Goal: Task Accomplishment & Management: Use online tool/utility

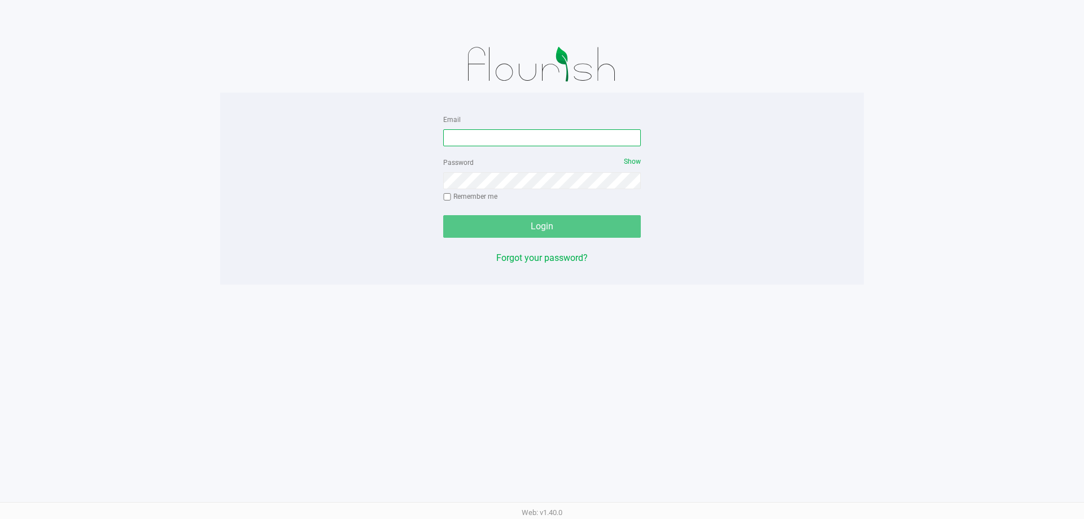
click at [472, 132] on input "Email" at bounding box center [542, 137] width 198 height 17
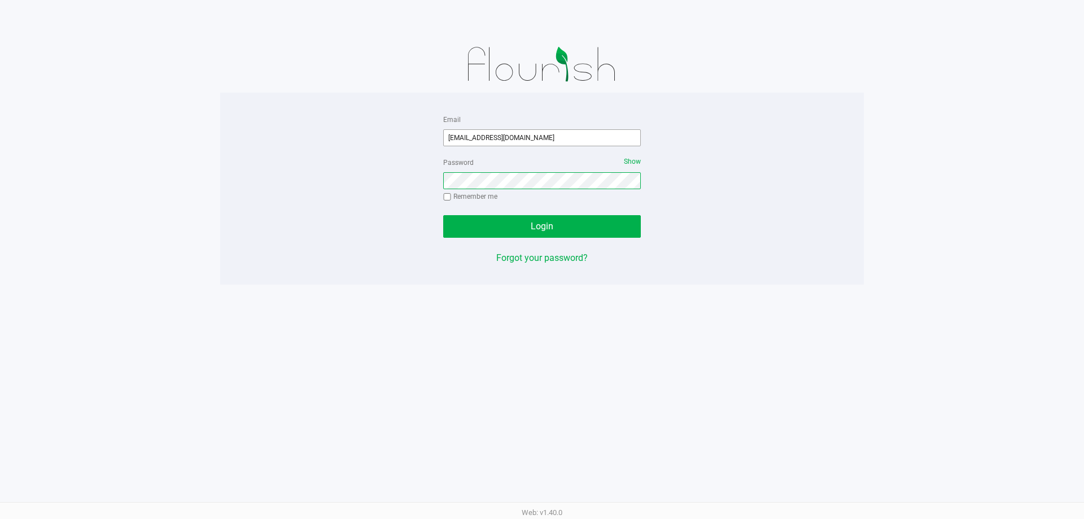
click at [443, 215] on button "Login" at bounding box center [542, 226] width 198 height 23
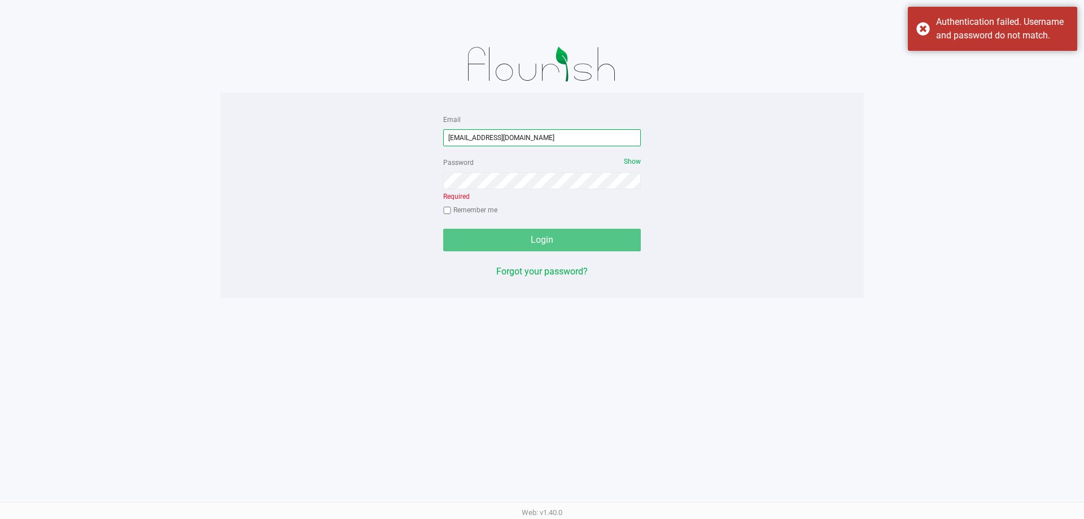
click at [488, 139] on input "[EMAIL_ADDRESS][DOMAIN_NAME]" at bounding box center [542, 137] width 198 height 17
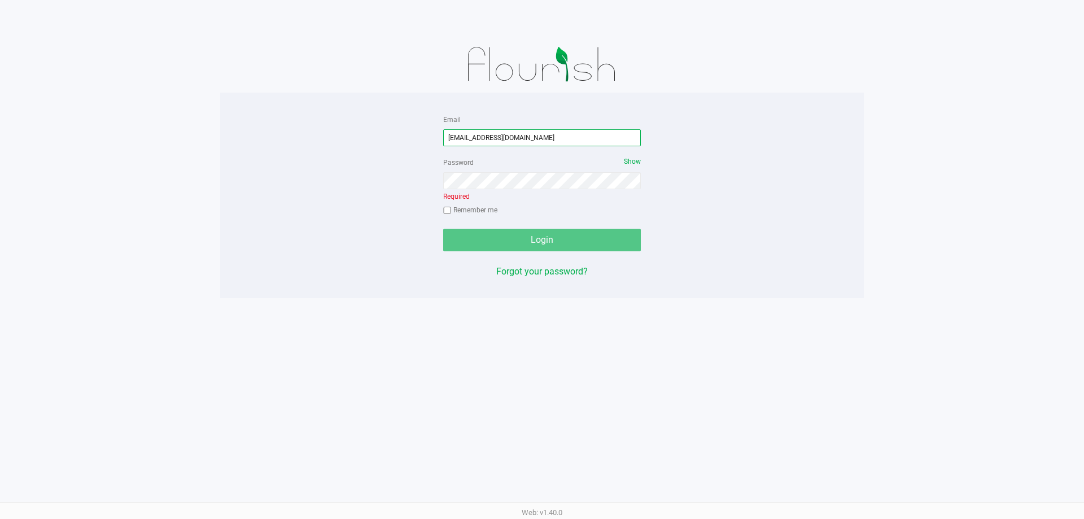
type input "[EMAIL_ADDRESS][DOMAIN_NAME]"
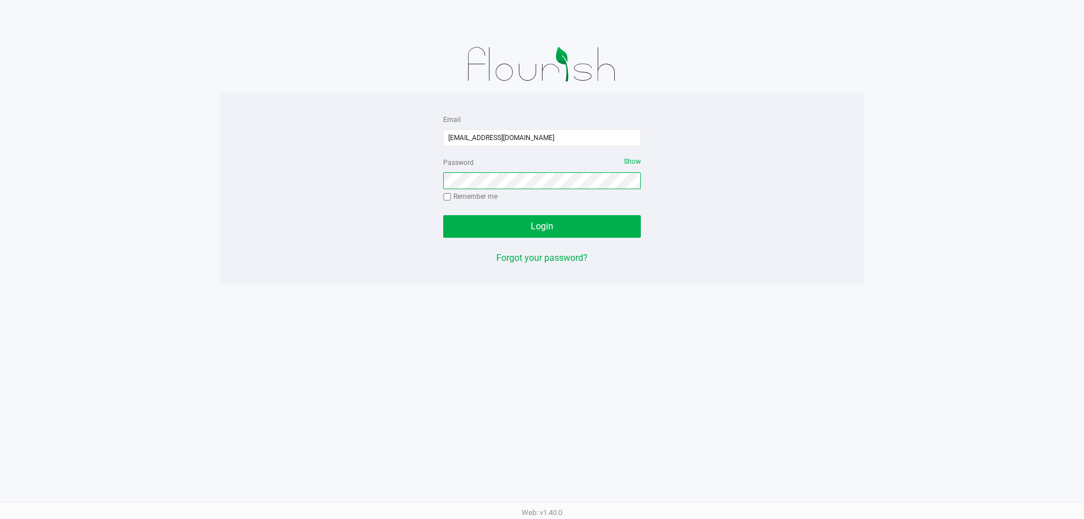
click at [443, 215] on button "Login" at bounding box center [542, 226] width 198 height 23
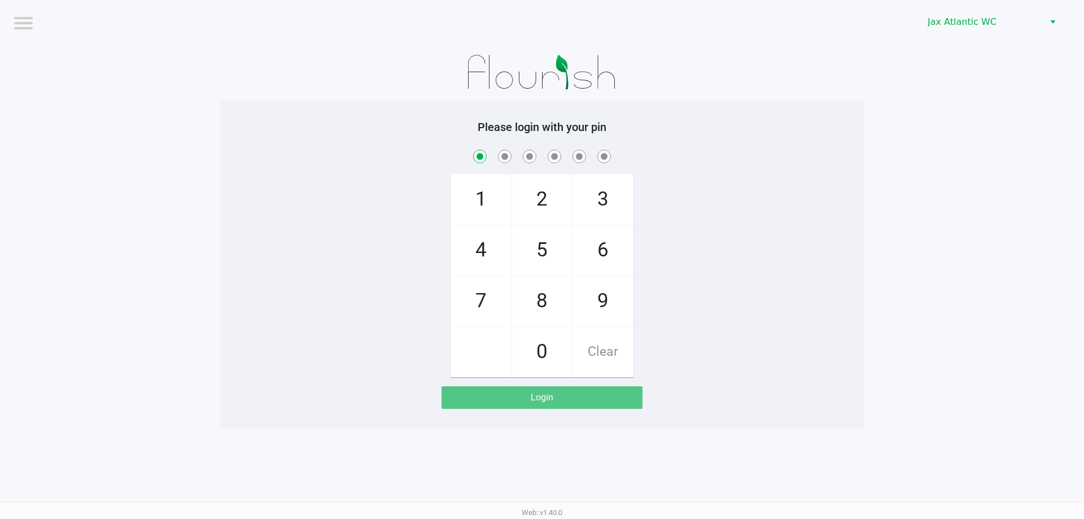
checkbox input "true"
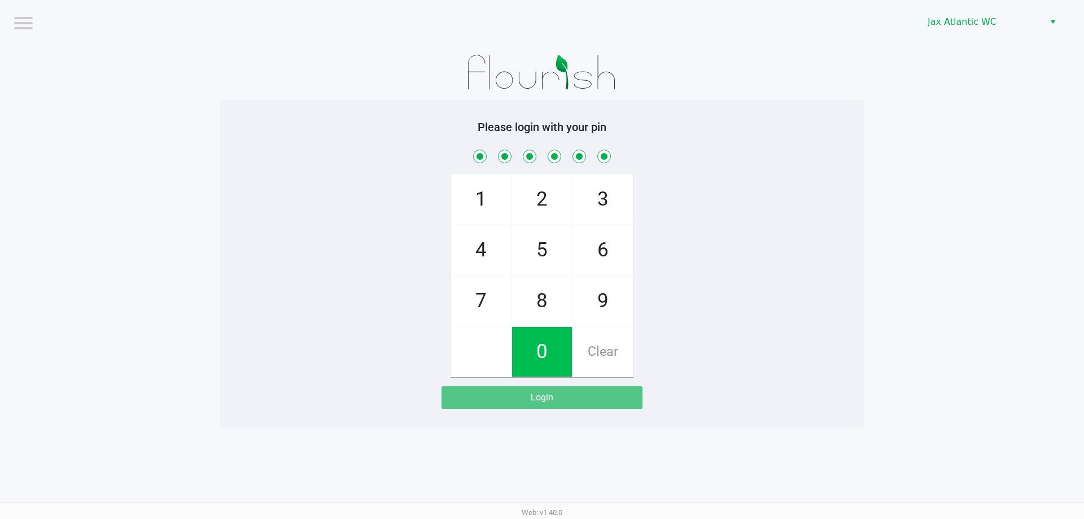
checkbox input "true"
checkbox input "false"
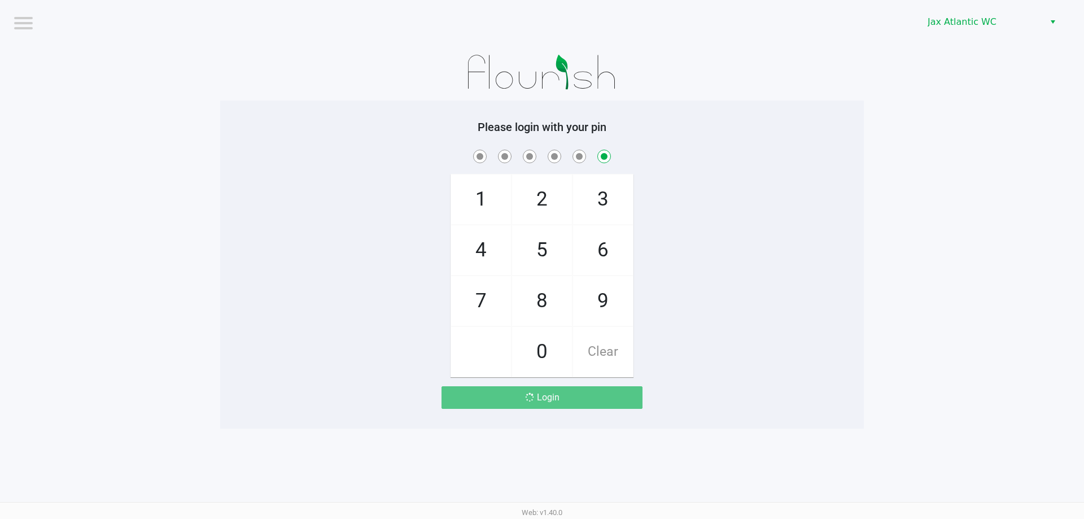
checkbox input "false"
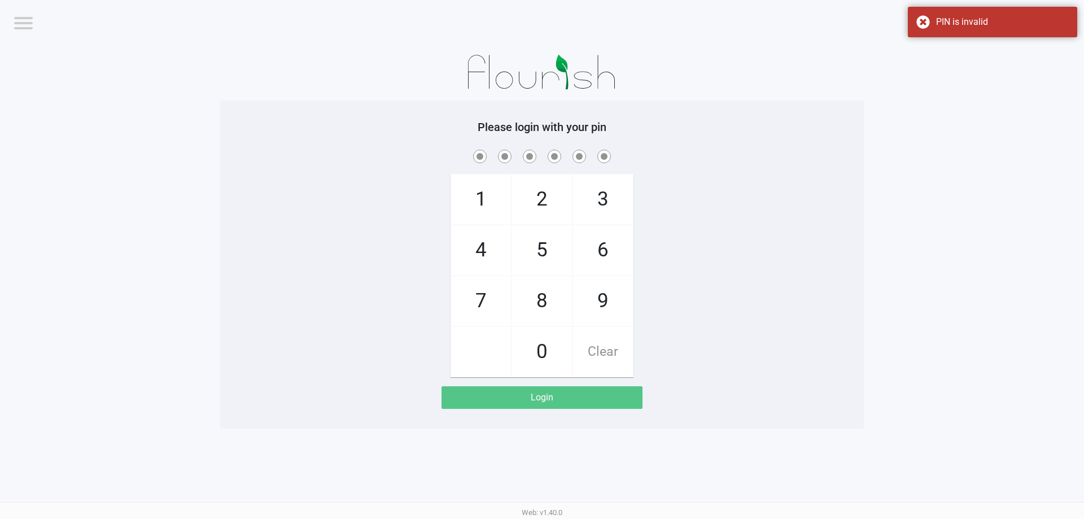
checkbox input "true"
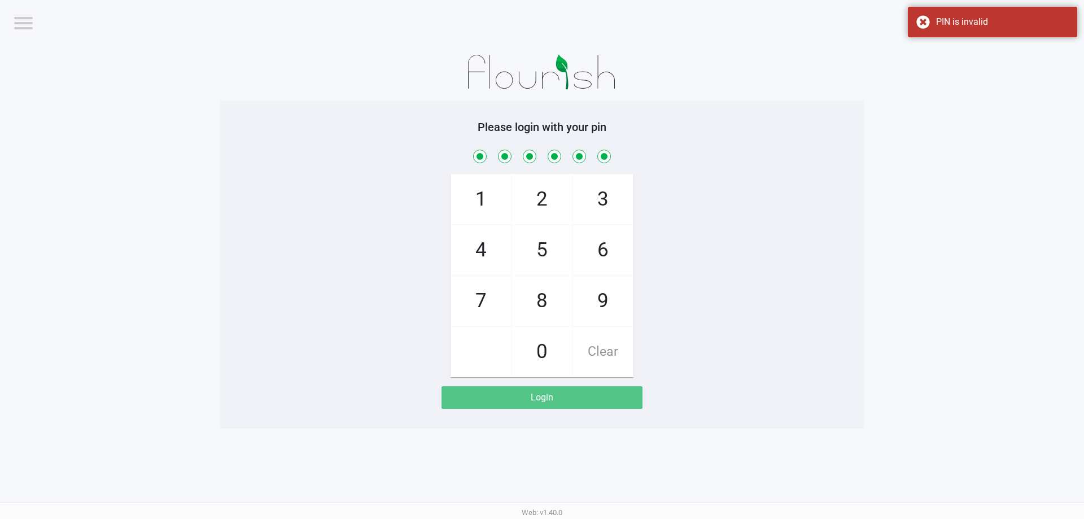
checkbox input "true"
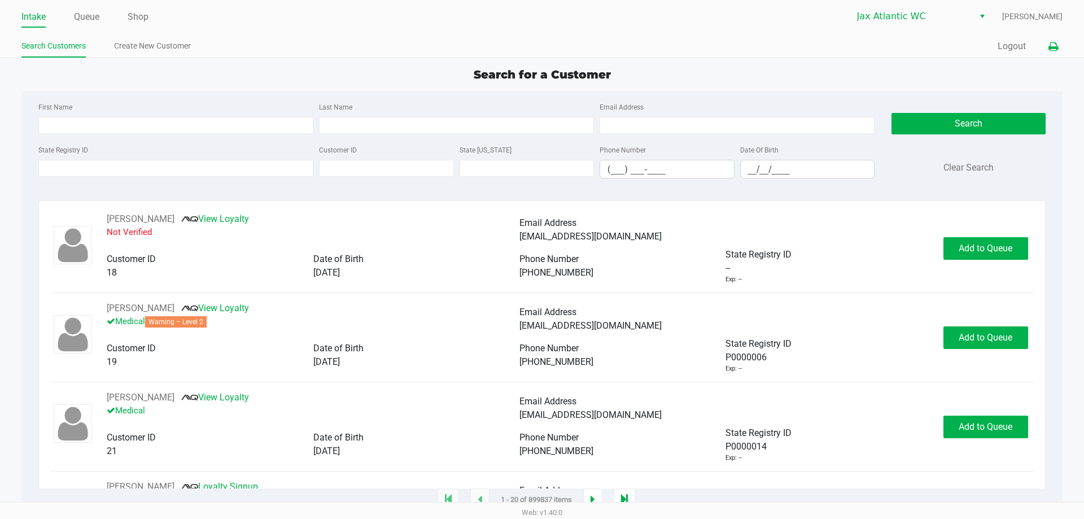
click at [1055, 51] on icon at bounding box center [1054, 47] width 10 height 8
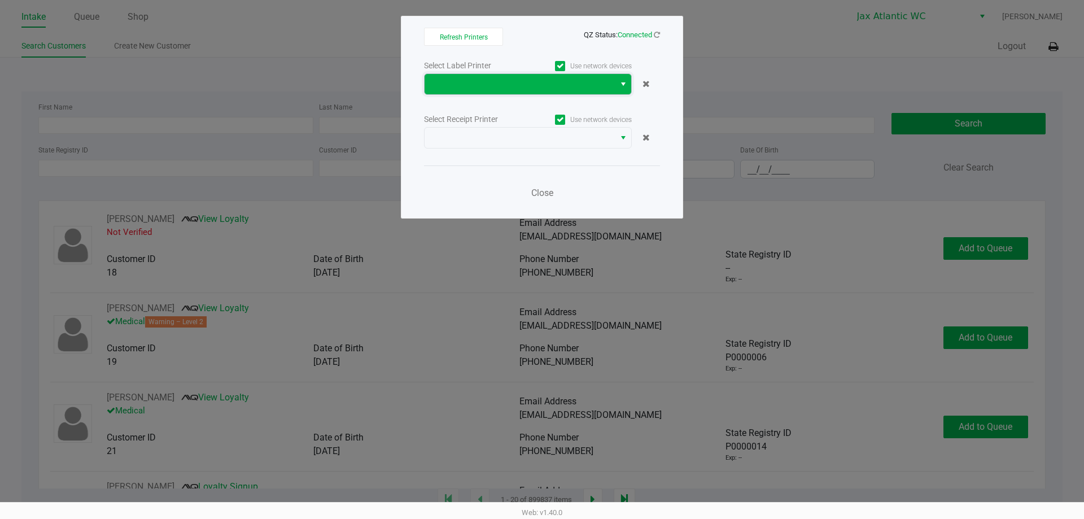
click at [530, 80] on span at bounding box center [519, 84] width 177 height 14
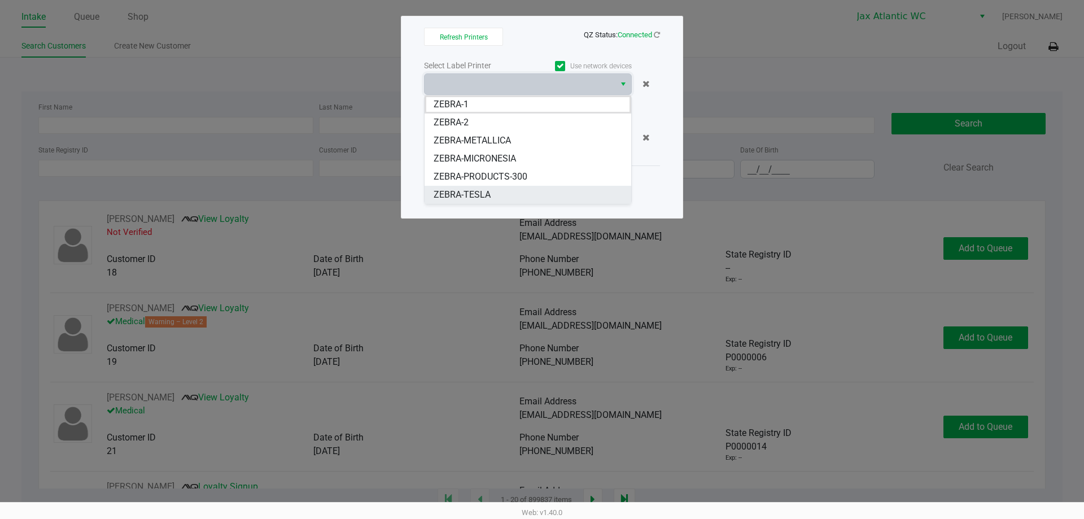
click at [476, 198] on span "ZEBRA-TESLA" at bounding box center [462, 195] width 57 height 14
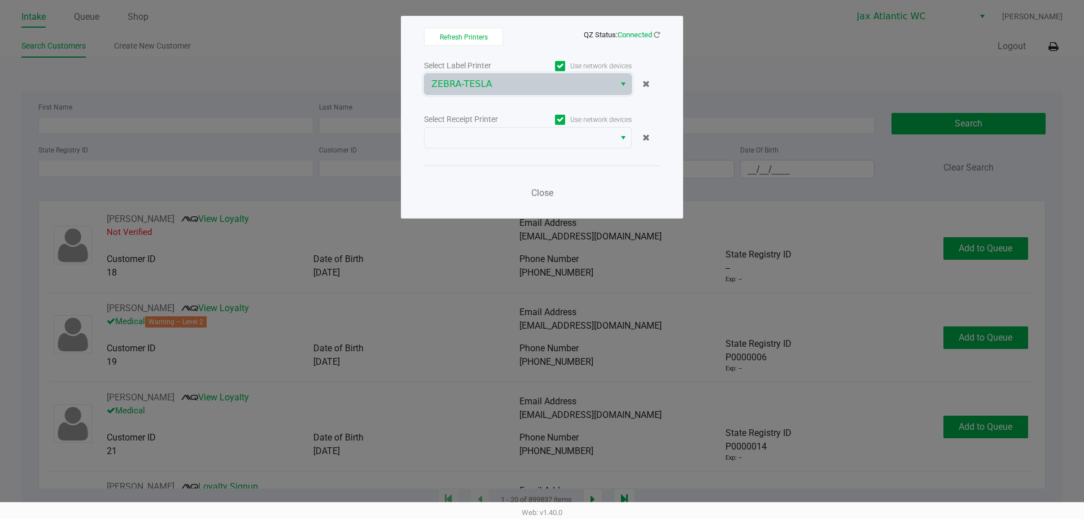
click at [492, 155] on div "Select Label Printer Use network devices ZEBRA-TESLA Select Receipt Printer Use…" at bounding box center [542, 132] width 236 height 149
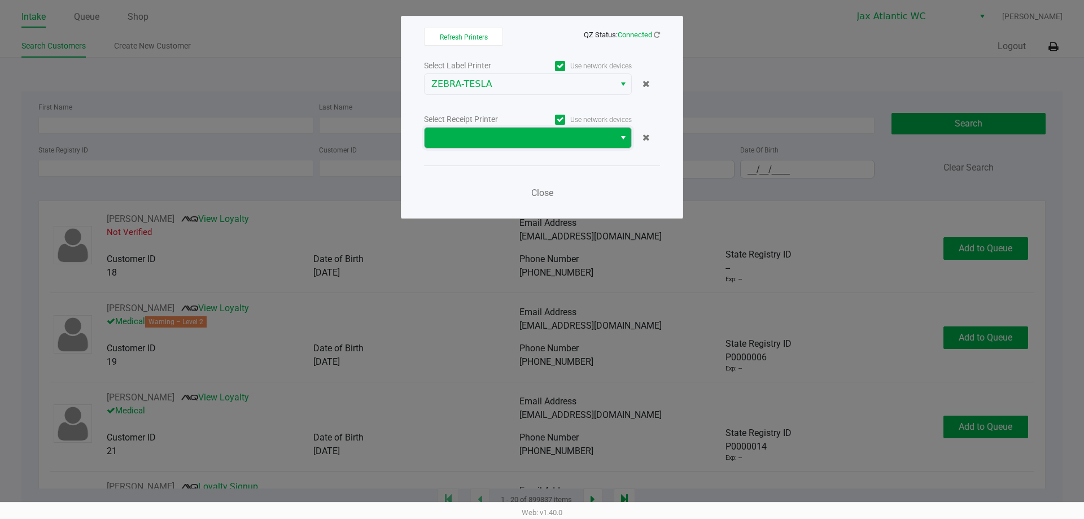
click at [491, 145] on span at bounding box center [520, 138] width 190 height 20
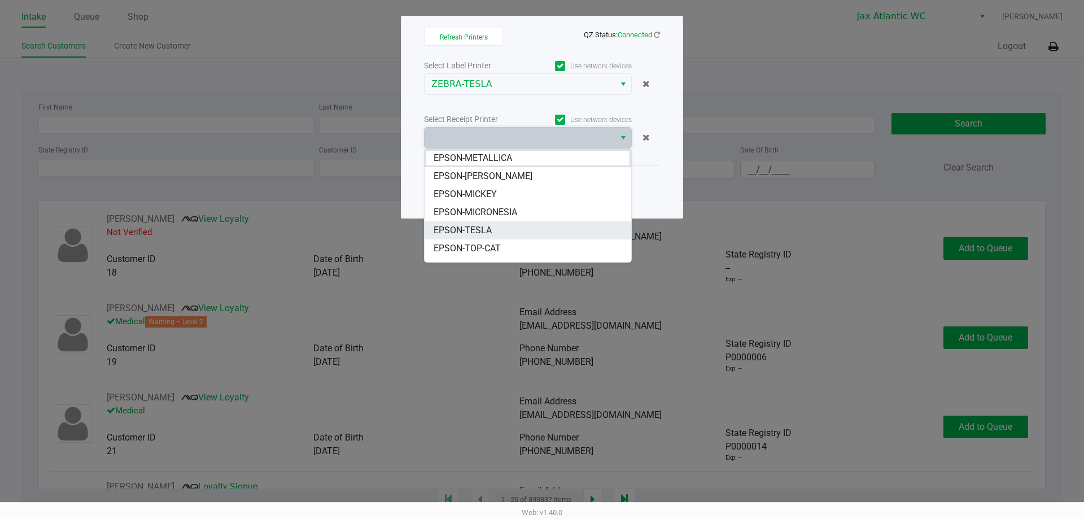
click at [480, 233] on span "EPSON-TESLA" at bounding box center [463, 231] width 58 height 14
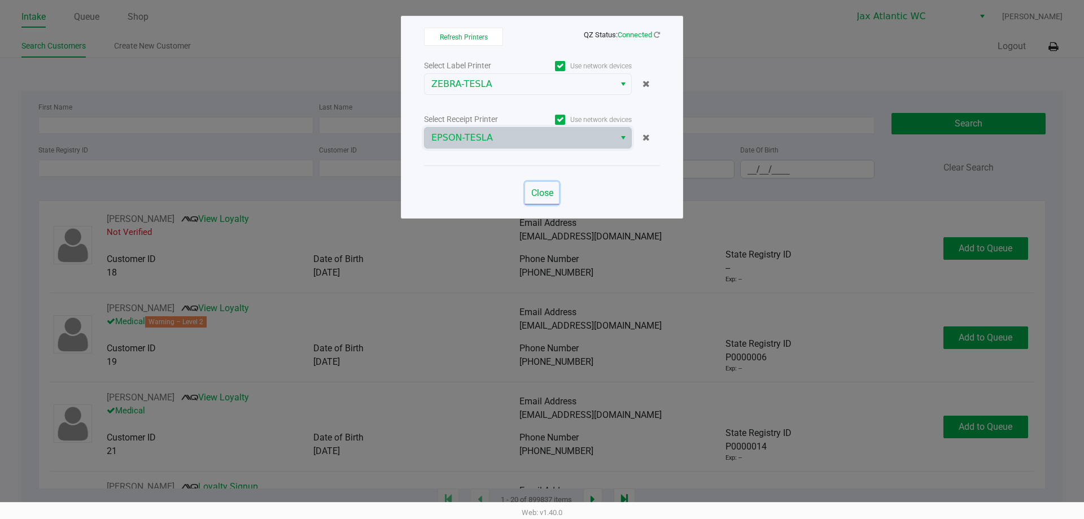
click at [540, 192] on span "Close" at bounding box center [542, 193] width 22 height 11
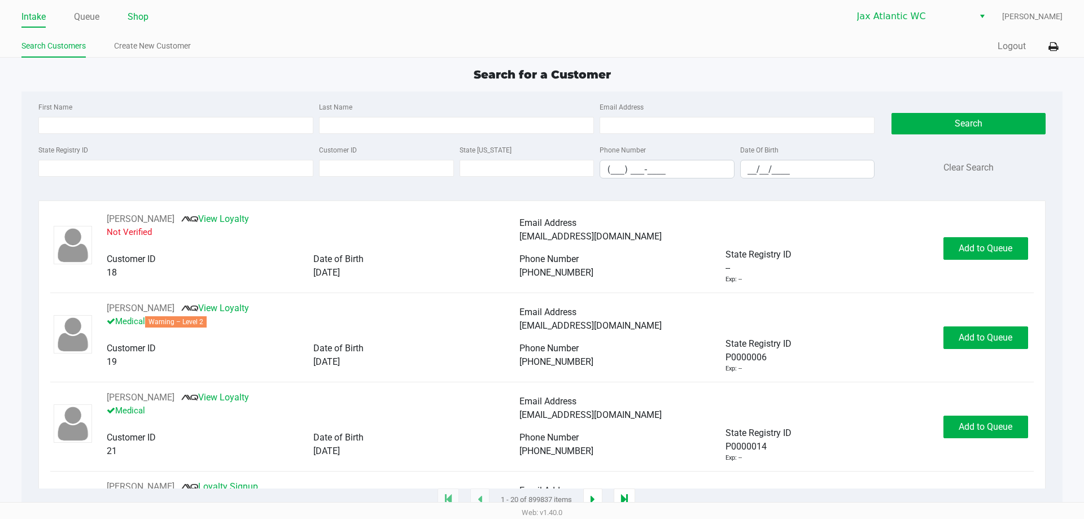
click at [146, 19] on link "Shop" at bounding box center [138, 17] width 21 height 16
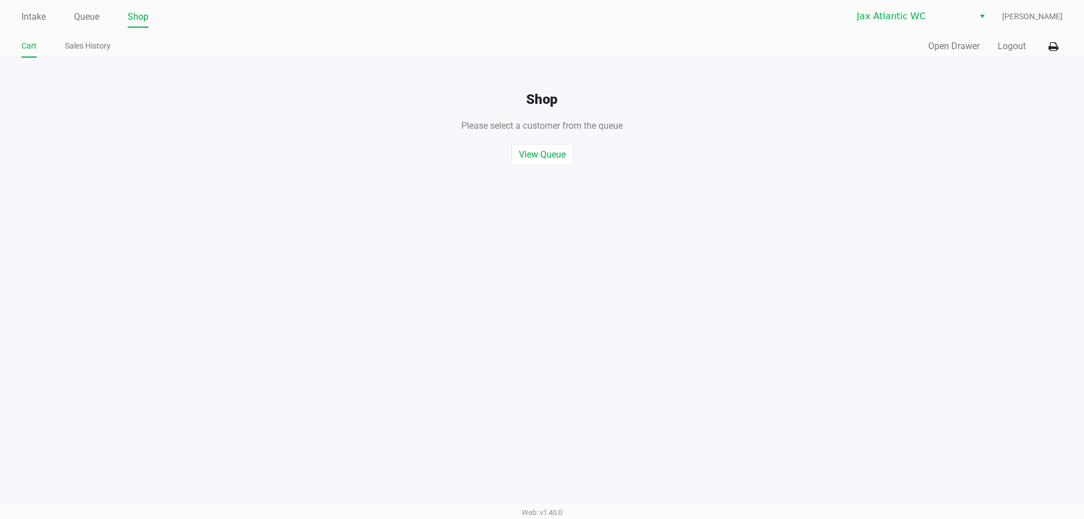
click at [926, 47] on div "Quick Sale Open Drawer Logout" at bounding box center [802, 46] width 521 height 21
click at [931, 47] on button "Open Drawer" at bounding box center [954, 47] width 51 height 14
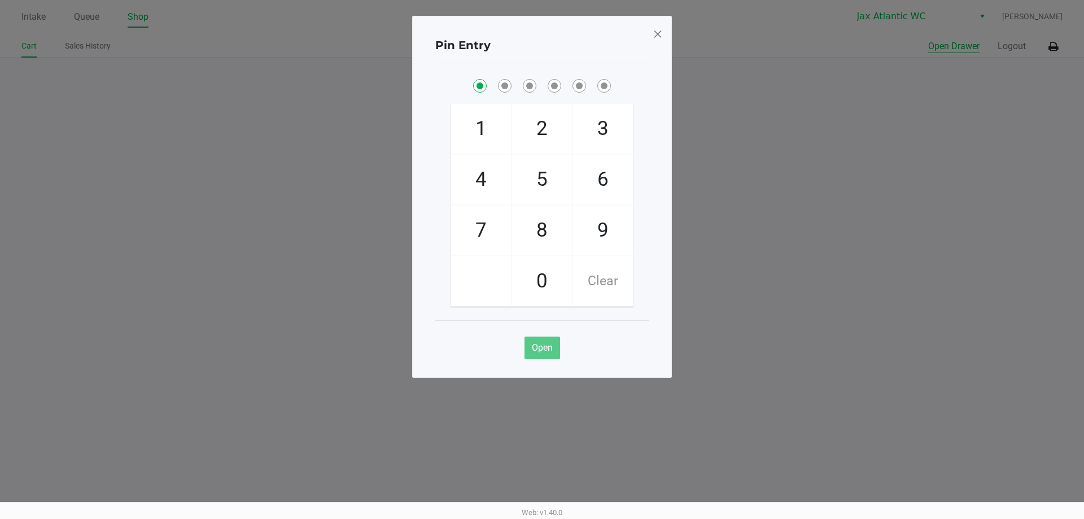
checkbox input "true"
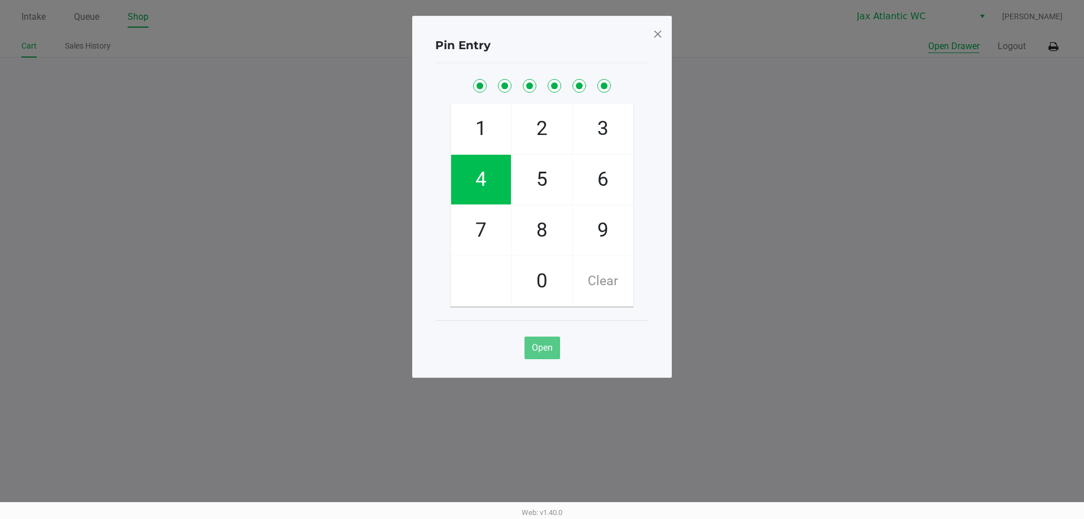
checkbox input "true"
